Goal: Information Seeking & Learning: Find specific fact

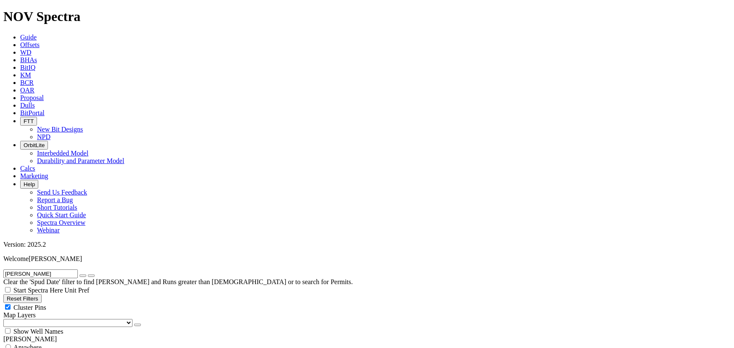
click at [86, 275] on button "button" at bounding box center [83, 276] width 7 height 3
radio input "true"
radio input "false"
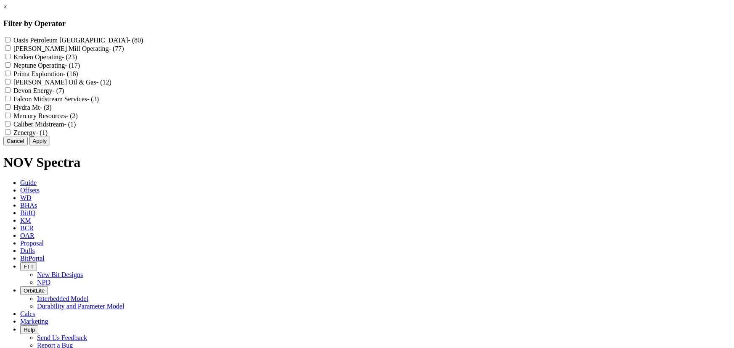
click at [28, 146] on button "Cancel" at bounding box center [15, 141] width 24 height 9
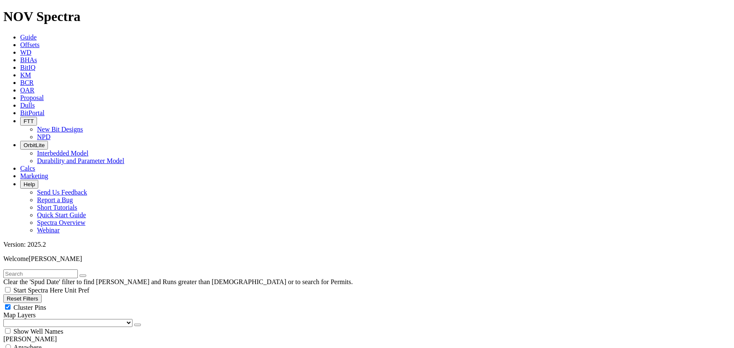
scroll to position [0, 0]
type input "1"
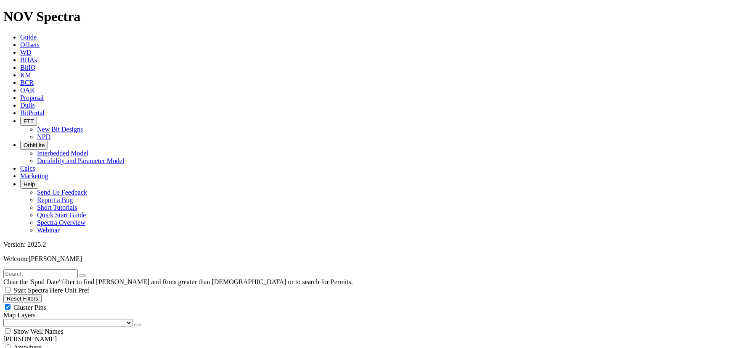
type input "20"
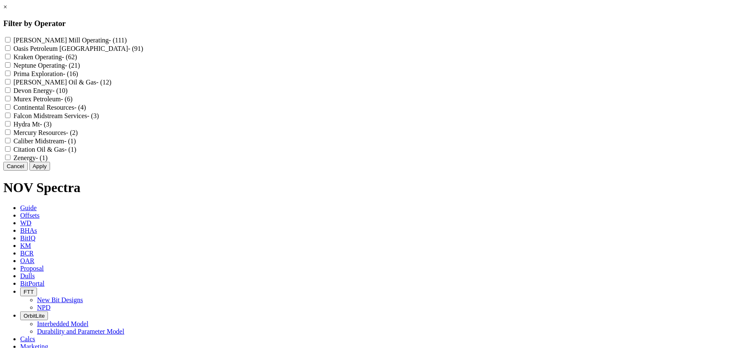
click at [11, 110] on Resources "Continental Resources - (4)" at bounding box center [7, 106] width 5 height 5
checkbox Resources "true"
click at [11, 93] on Energy "Devon Energy - (10)" at bounding box center [7, 90] width 5 height 5
checkbox Energy "true"
click at [50, 171] on button "Apply" at bounding box center [39, 166] width 21 height 9
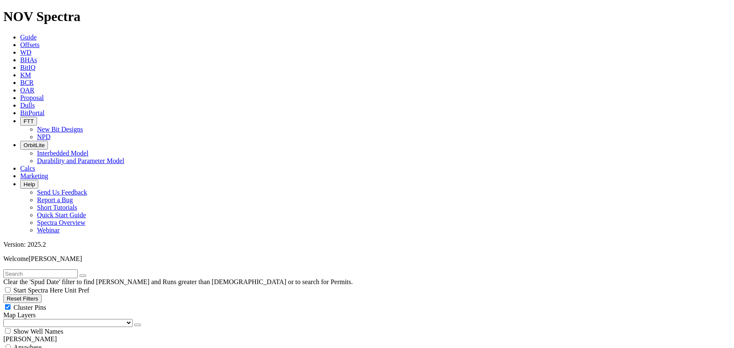
scroll to position [76, 0]
select select
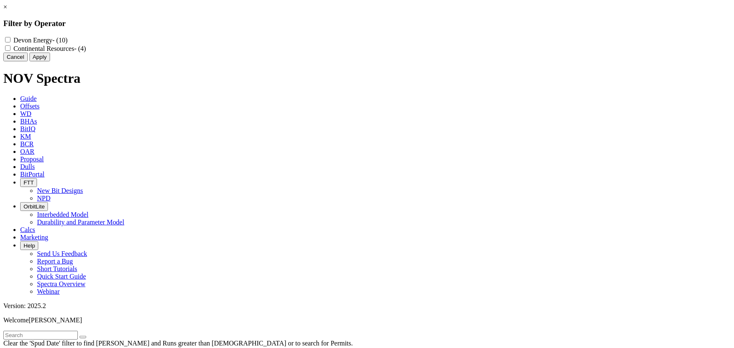
click at [11, 48] on Resources "Continental Resources - (4)" at bounding box center [7, 47] width 5 height 5
checkbox Resources "true"
click at [50, 61] on button "Apply" at bounding box center [39, 57] width 21 height 9
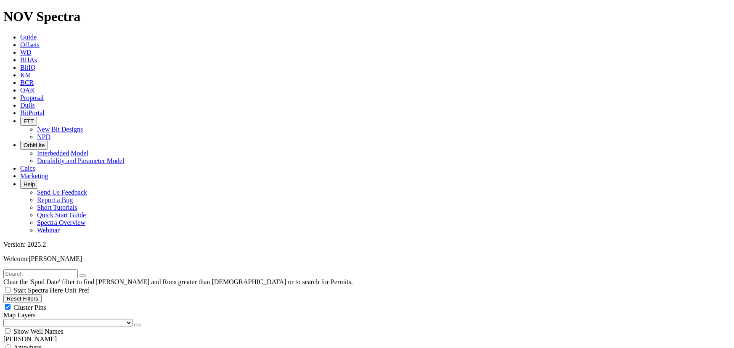
scroll to position [397, 0]
